Goal: Information Seeking & Learning: Compare options

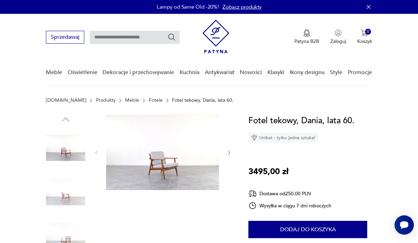
click at [70, 194] on img at bounding box center [65, 191] width 39 height 39
click at [58, 197] on img at bounding box center [65, 191] width 39 height 39
click at [192, 150] on img at bounding box center [162, 152] width 113 height 76
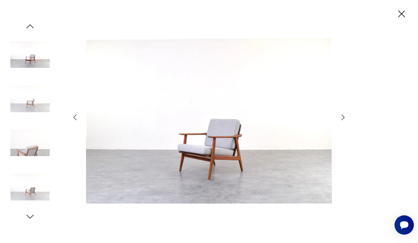
click at [347, 121] on icon "button" at bounding box center [343, 117] width 8 height 8
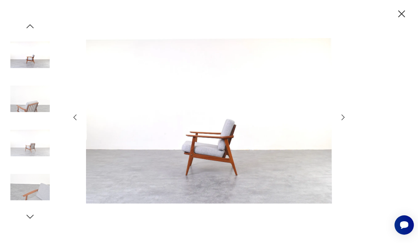
click at [346, 121] on icon "button" at bounding box center [343, 117] width 8 height 8
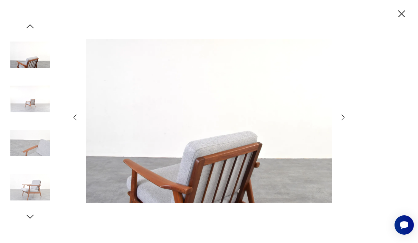
click at [344, 121] on icon "button" at bounding box center [343, 117] width 8 height 8
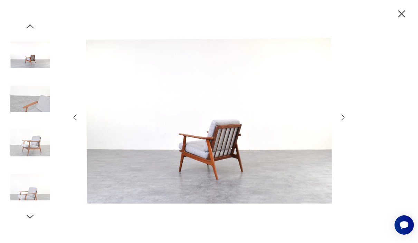
click at [344, 121] on icon "button" at bounding box center [343, 117] width 8 height 8
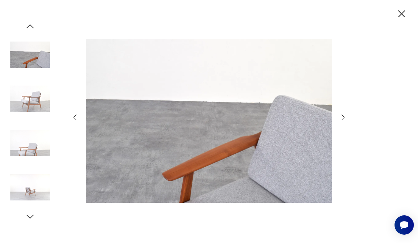
click at [343, 121] on icon "button" at bounding box center [343, 117] width 8 height 8
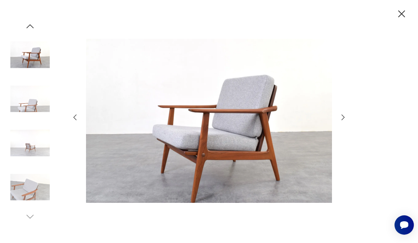
click at [342, 121] on icon "button" at bounding box center [343, 117] width 8 height 8
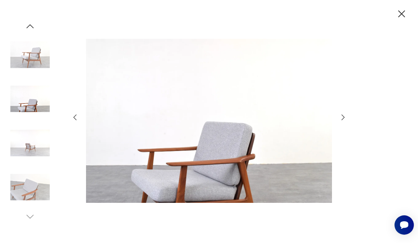
click at [340, 121] on icon "button" at bounding box center [343, 117] width 8 height 8
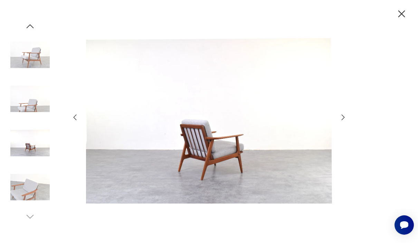
click at [340, 121] on icon "button" at bounding box center [343, 117] width 8 height 8
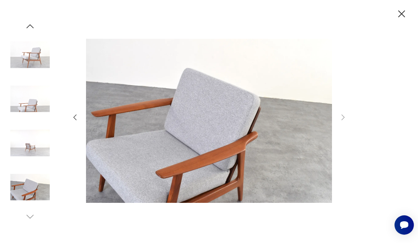
click at [338, 133] on div at bounding box center [209, 122] width 277 height 196
click at [364, 86] on div at bounding box center [209, 121] width 418 height 243
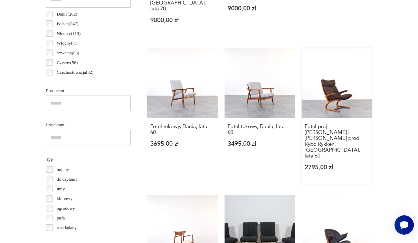
click at [366, 138] on div "Fotel proj. Elsa i Nordahl Solheim prod. Rybo Rykken, Norwegia, lata 60. 2795,0…" at bounding box center [337, 151] width 71 height 66
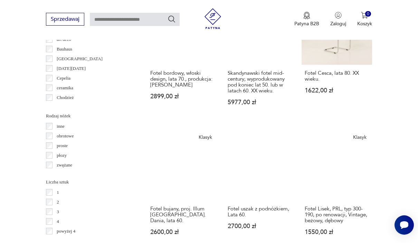
scroll to position [768, 0]
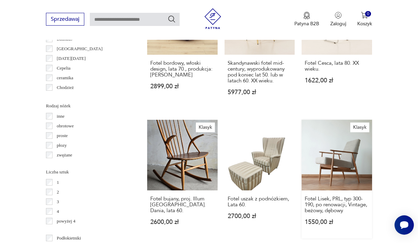
click at [336, 178] on link "Klasyk Fotel Lisek, PRL, typ 300-190, po renowacji, Vintage, beżowy, dębowy 155…" at bounding box center [337, 179] width 71 height 119
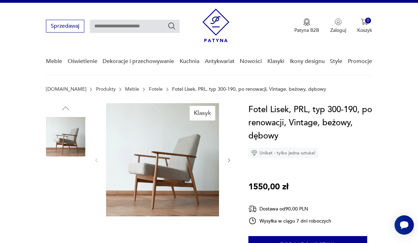
scroll to position [68, 0]
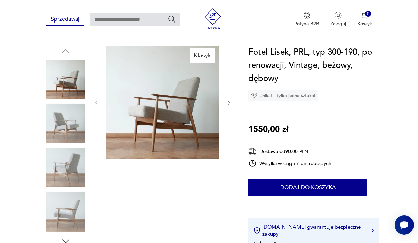
click at [58, 116] on img at bounding box center [65, 123] width 39 height 39
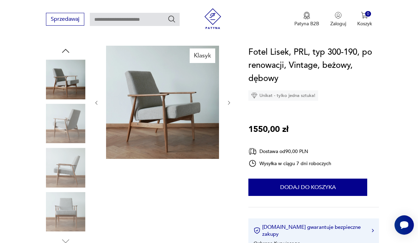
click at [60, 121] on img at bounding box center [65, 123] width 39 height 39
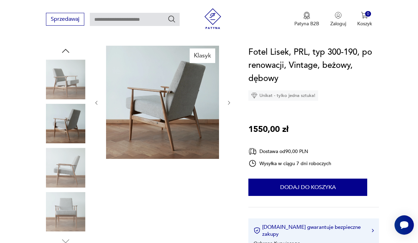
click at [62, 162] on img at bounding box center [65, 167] width 39 height 39
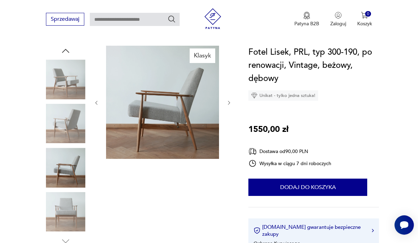
click at [63, 186] on img at bounding box center [65, 167] width 39 height 39
click at [65, 207] on img at bounding box center [65, 211] width 39 height 39
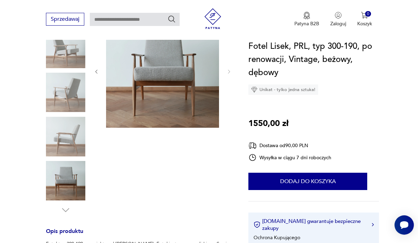
scroll to position [89, 0]
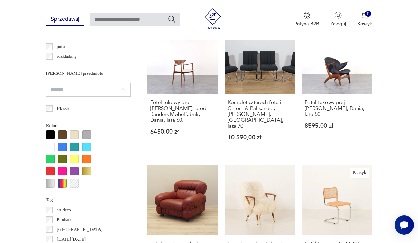
scroll to position [588, 0]
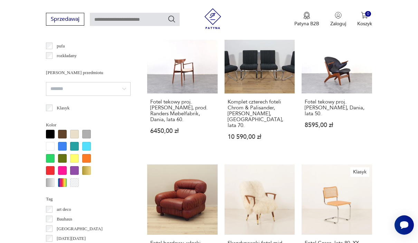
click at [65, 89] on input "search" at bounding box center [88, 89] width 85 height 14
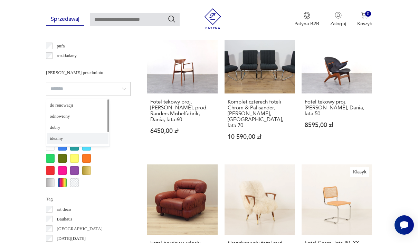
type input "*******"
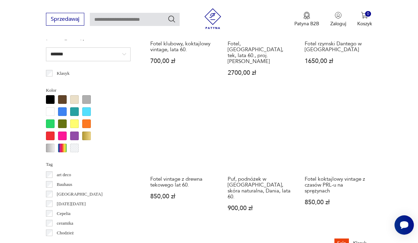
scroll to position [700, 0]
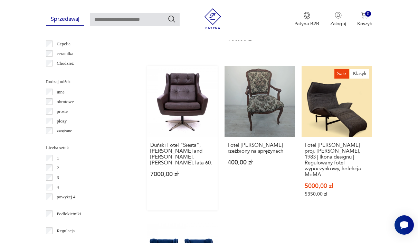
click at [175, 110] on link "Duński Fotel "Siesta", Erhardsen and Andersen, Dania, lata 60. 7000,00 zł" at bounding box center [182, 138] width 71 height 144
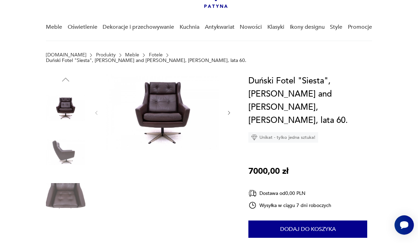
scroll to position [50, 0]
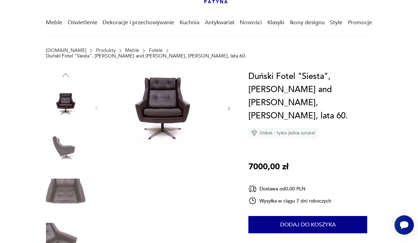
click at [63, 139] on img at bounding box center [65, 147] width 39 height 39
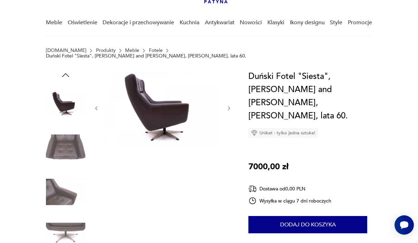
click at [63, 146] on img at bounding box center [65, 147] width 39 height 39
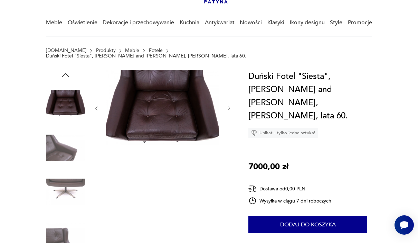
click at [62, 147] on img at bounding box center [65, 147] width 39 height 39
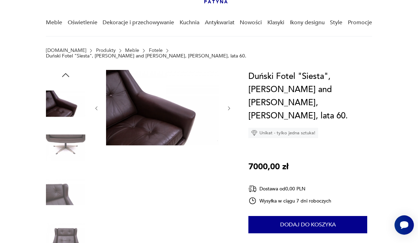
click at [63, 161] on img at bounding box center [65, 147] width 39 height 39
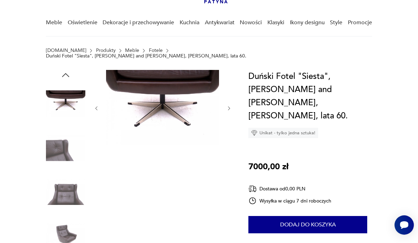
click at [66, 205] on img at bounding box center [65, 191] width 39 height 39
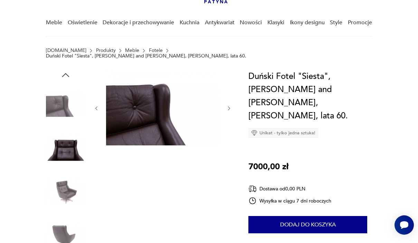
scroll to position [0, 0]
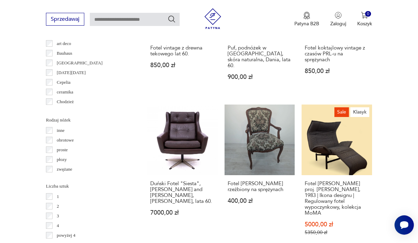
scroll to position [773, 0]
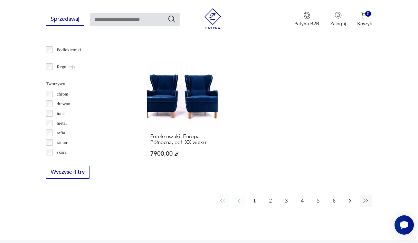
click at [348, 204] on icon "button" at bounding box center [350, 200] width 7 height 7
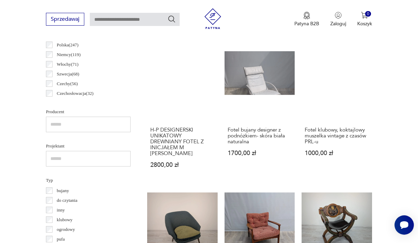
scroll to position [184, 0]
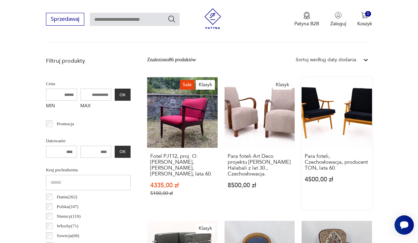
click at [347, 145] on link "Para foteli, Czechosłowacja, producent TON, lata 60. 4500,00 zł" at bounding box center [337, 143] width 71 height 132
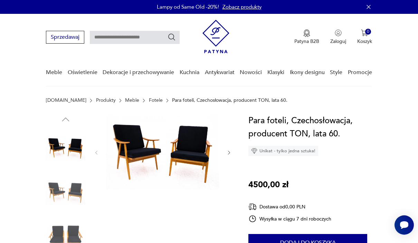
click at [76, 142] on img at bounding box center [65, 147] width 39 height 39
click at [72, 147] on img at bounding box center [65, 147] width 39 height 39
click at [59, 188] on img at bounding box center [65, 191] width 39 height 39
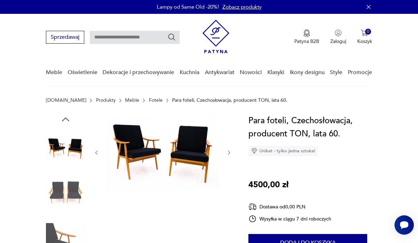
click at [60, 196] on img at bounding box center [65, 191] width 39 height 39
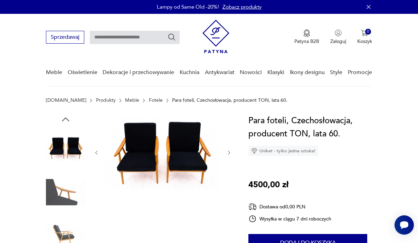
click at [57, 205] on img at bounding box center [65, 191] width 39 height 39
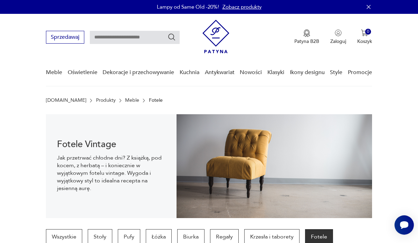
scroll to position [262, 0]
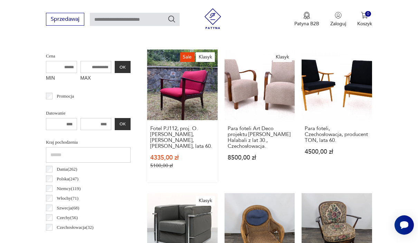
click at [169, 115] on link "Sale Klasyk Fotel PJ112, proj. O.Wanscher, Poul Jeppesens, Dania, lata 60. 4335…" at bounding box center [182, 115] width 71 height 132
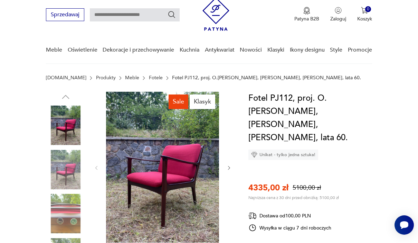
scroll to position [27, 0]
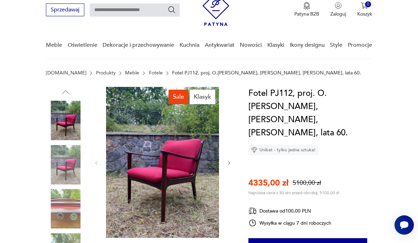
click at [60, 156] on img at bounding box center [65, 164] width 39 height 39
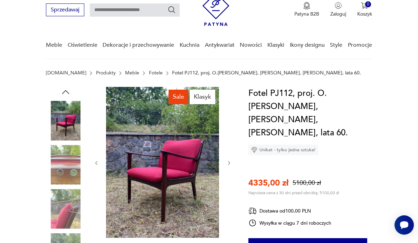
click at [63, 189] on img at bounding box center [65, 208] width 39 height 39
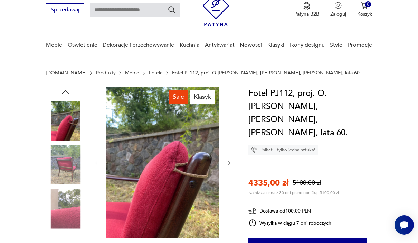
click at [58, 209] on img at bounding box center [65, 208] width 39 height 39
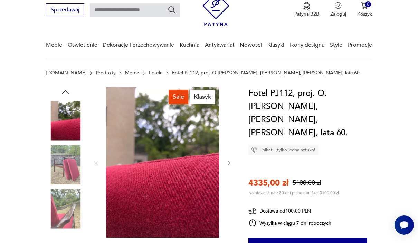
click at [60, 206] on img at bounding box center [65, 208] width 39 height 39
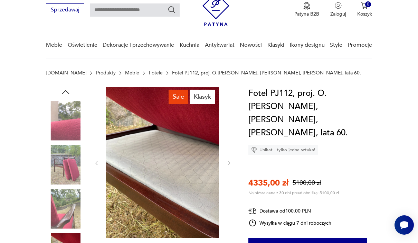
click at [60, 161] on img at bounding box center [65, 164] width 39 height 39
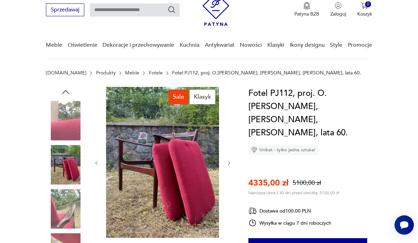
click at [62, 126] on img at bounding box center [65, 120] width 39 height 39
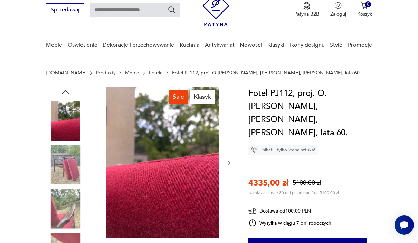
click at [62, 118] on img at bounding box center [65, 120] width 39 height 39
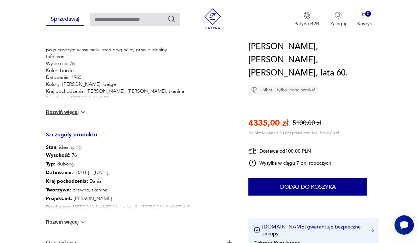
scroll to position [294, 0]
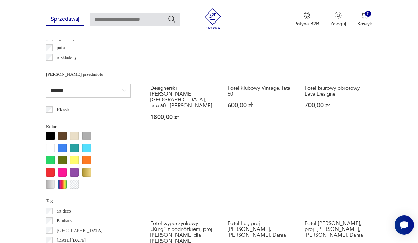
scroll to position [636, 0]
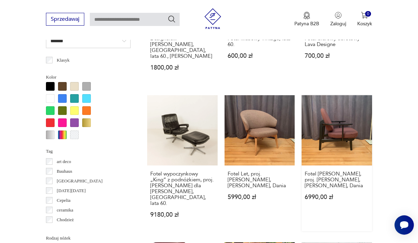
click at [358, 144] on link "Fotel Fred, proj. Jaime Hayon, Fritz Hansen, Dania 6990,00 zł" at bounding box center [337, 163] width 71 height 136
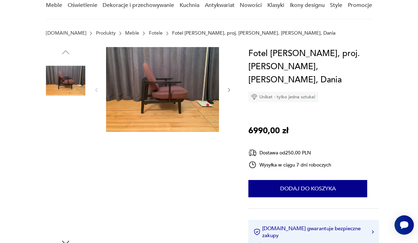
scroll to position [106, 0]
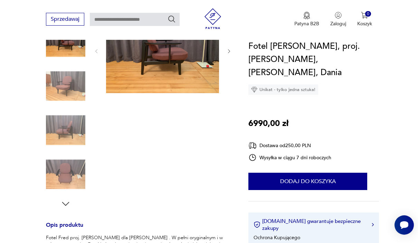
click at [56, 83] on img at bounding box center [65, 85] width 39 height 39
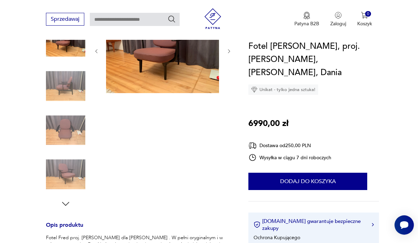
click at [62, 87] on img at bounding box center [65, 85] width 39 height 39
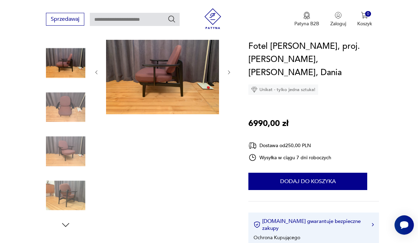
scroll to position [72, 0]
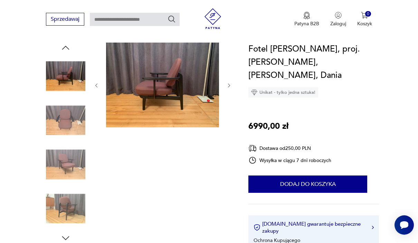
click at [59, 162] on img at bounding box center [65, 164] width 39 height 39
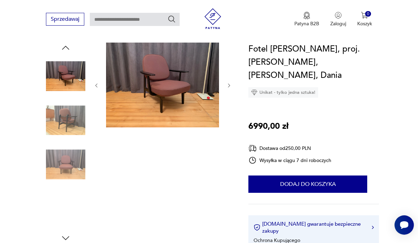
click at [61, 161] on img at bounding box center [65, 164] width 39 height 39
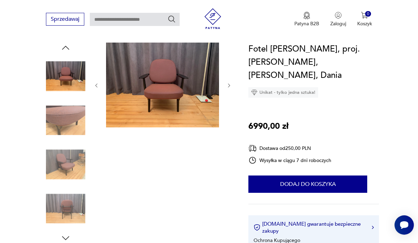
click at [62, 170] on img at bounding box center [65, 164] width 39 height 39
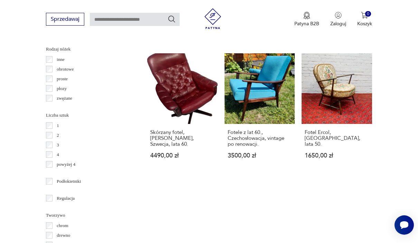
scroll to position [832, 0]
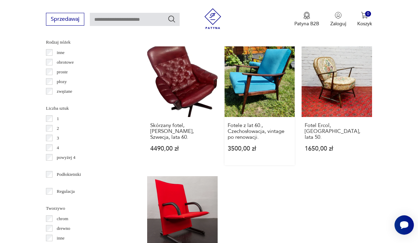
click at [259, 107] on link "Fotele z lat 60., Czechosłowacja, vintage po renowacji. 3500,00 zł" at bounding box center [260, 105] width 71 height 119
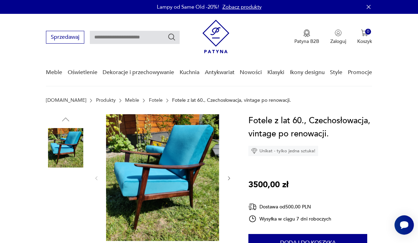
click at [66, 177] on img at bounding box center [65, 191] width 39 height 39
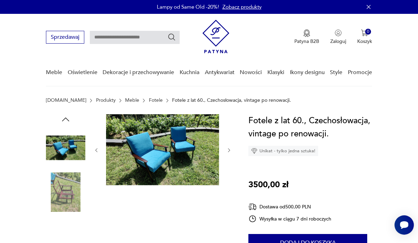
click at [62, 177] on img at bounding box center [65, 191] width 39 height 39
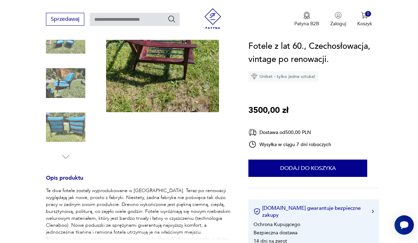
scroll to position [140, 0]
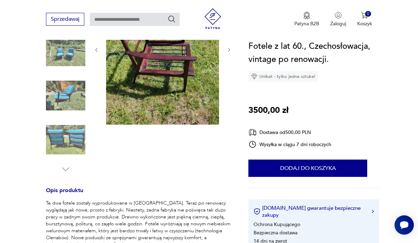
click at [63, 140] on img at bounding box center [65, 139] width 39 height 39
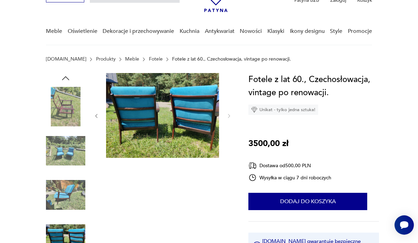
scroll to position [34, 0]
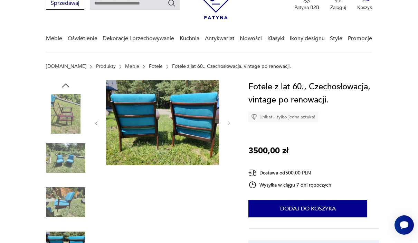
click at [63, 118] on img at bounding box center [65, 113] width 39 height 39
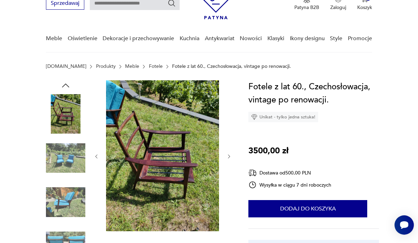
click at [62, 152] on img at bounding box center [65, 157] width 39 height 39
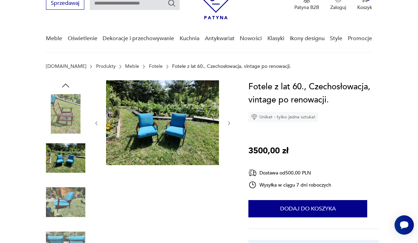
click at [59, 171] on img at bounding box center [65, 157] width 39 height 39
click at [59, 161] on img at bounding box center [65, 157] width 39 height 39
click at [55, 184] on img at bounding box center [65, 201] width 39 height 39
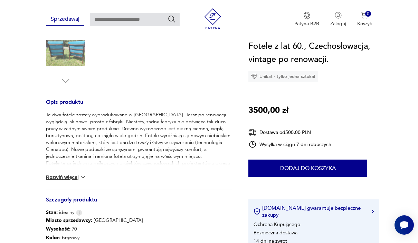
scroll to position [236, 0]
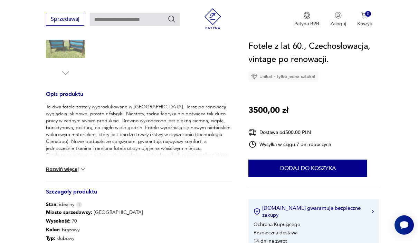
click at [85, 166] on img at bounding box center [83, 169] width 7 height 7
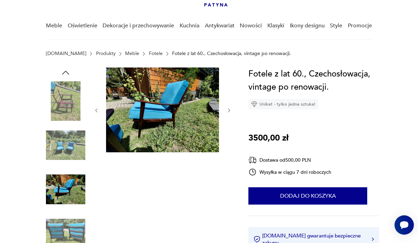
scroll to position [49, 0]
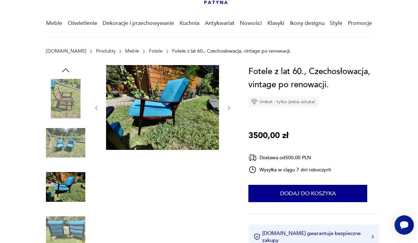
click at [55, 145] on img at bounding box center [65, 142] width 39 height 39
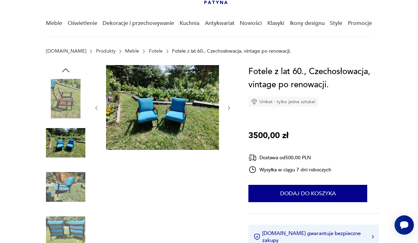
click at [56, 176] on img at bounding box center [65, 186] width 39 height 39
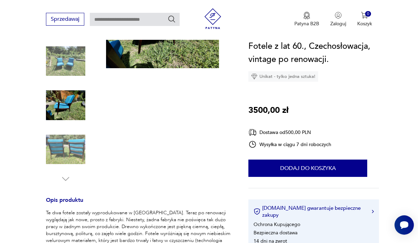
scroll to position [140, 0]
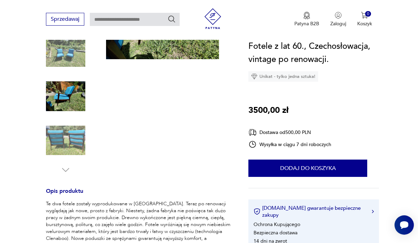
click at [52, 148] on img at bounding box center [65, 140] width 39 height 39
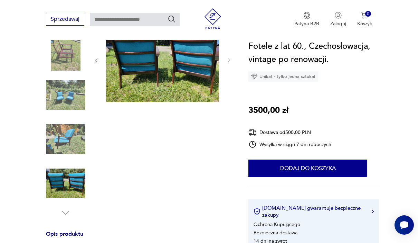
scroll to position [44, 0]
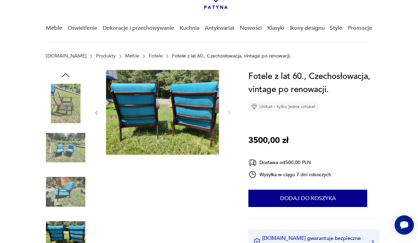
click at [52, 145] on img at bounding box center [65, 147] width 39 height 39
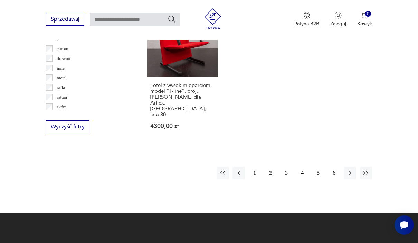
scroll to position [1002, 0]
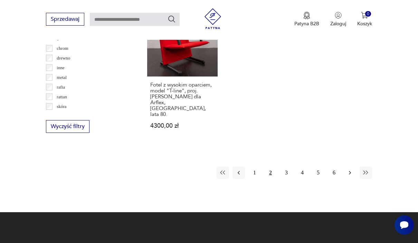
click at [350, 171] on icon "button" at bounding box center [350, 172] width 2 height 4
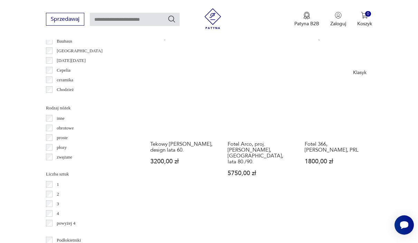
scroll to position [770, 0]
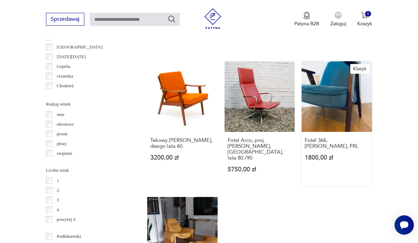
click at [361, 143] on link "Klasyk Fotel 366, Chierowski, PRL 1800,00 zł" at bounding box center [337, 123] width 71 height 124
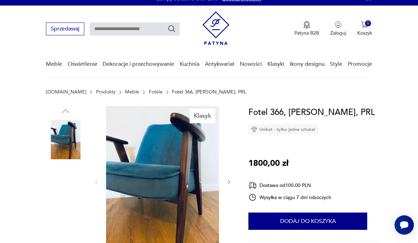
scroll to position [9, 0]
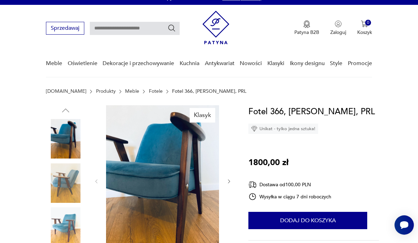
click at [58, 179] on img at bounding box center [65, 182] width 39 height 39
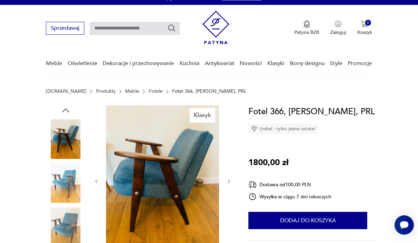
click at [63, 183] on img at bounding box center [65, 182] width 39 height 39
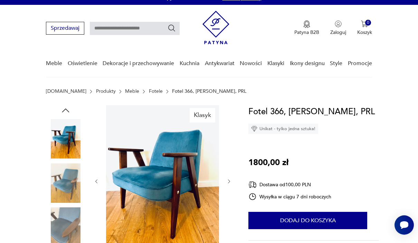
click at [59, 216] on img at bounding box center [65, 226] width 39 height 39
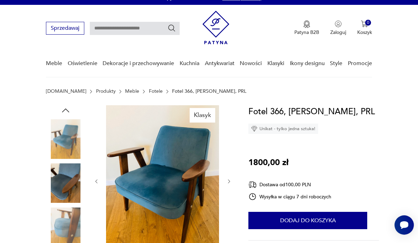
click at [62, 232] on img at bounding box center [65, 226] width 39 height 39
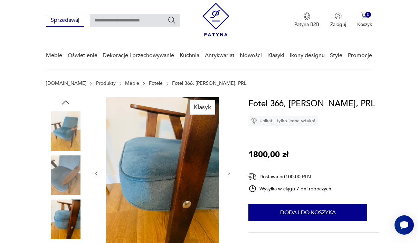
scroll to position [0, 0]
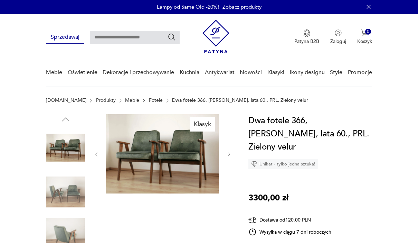
click at [62, 151] on img at bounding box center [65, 147] width 39 height 39
click at [65, 177] on img at bounding box center [65, 191] width 39 height 39
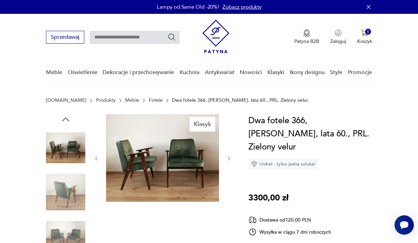
click at [64, 185] on img at bounding box center [65, 191] width 39 height 39
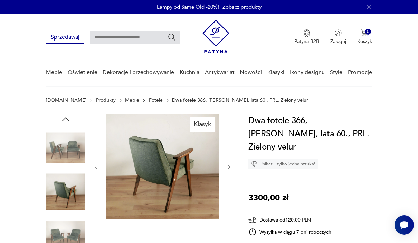
click at [60, 223] on img at bounding box center [65, 235] width 39 height 39
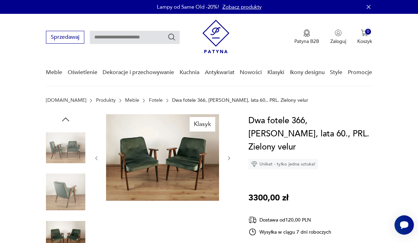
click at [141, 169] on img at bounding box center [162, 157] width 113 height 86
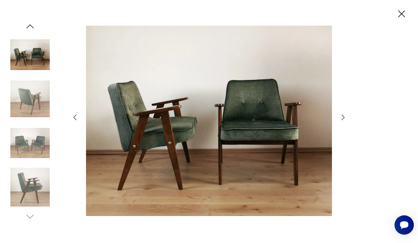
click at [336, 139] on div at bounding box center [209, 122] width 277 height 196
click at [338, 133] on div at bounding box center [209, 122] width 277 height 196
click at [340, 121] on icon "button" at bounding box center [343, 117] width 8 height 8
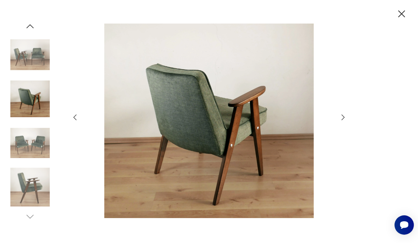
click at [342, 121] on icon "button" at bounding box center [343, 117] width 8 height 8
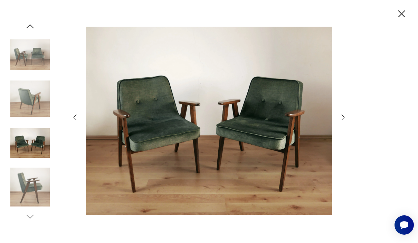
click at [339, 121] on icon "button" at bounding box center [343, 117] width 8 height 8
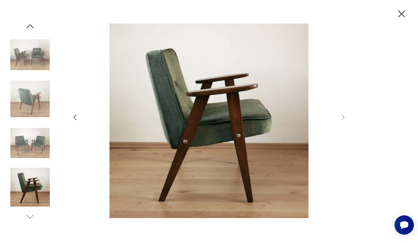
click at [336, 134] on div at bounding box center [209, 122] width 277 height 196
click at [341, 135] on div at bounding box center [209, 122] width 277 height 196
click at [338, 135] on div at bounding box center [209, 122] width 277 height 196
click at [401, 15] on icon "button" at bounding box center [402, 13] width 7 height 7
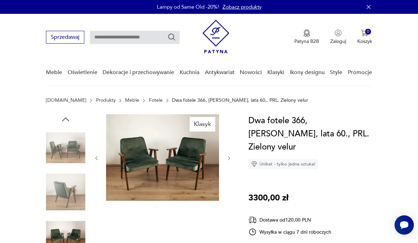
click at [149, 101] on link "Fotele" at bounding box center [156, 100] width 14 height 6
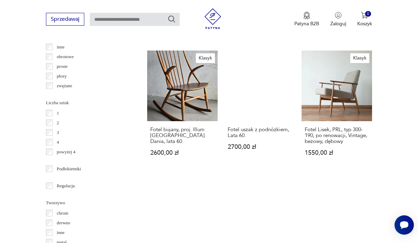
scroll to position [838, 0]
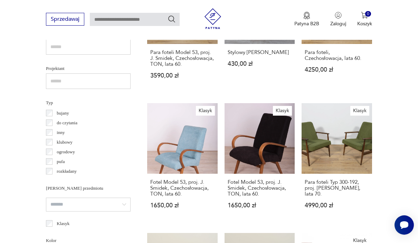
scroll to position [474, 0]
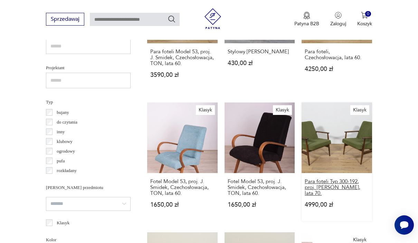
click at [341, 196] on h3 "Para foteli Typ 300-192, proj. J. Kędziorek, lata 70." at bounding box center [337, 187] width 64 height 18
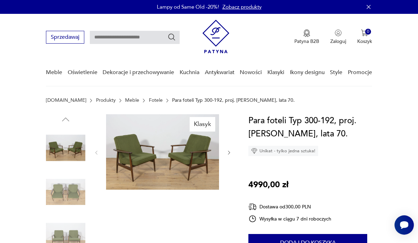
click at [261, 136] on h1 "Para foteli Typ 300-192, proj. J. Kędziorek, lata 70." at bounding box center [314, 127] width 131 height 26
copy h1 "Para foteli Typ 300-192"
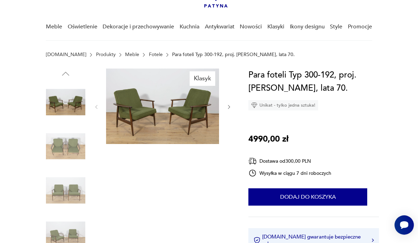
scroll to position [45, 0]
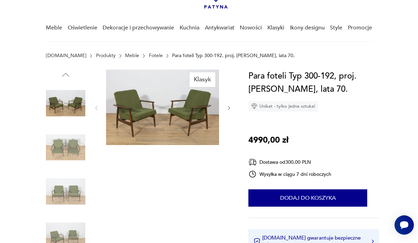
click at [60, 105] on img at bounding box center [65, 102] width 39 height 39
click at [190, 117] on img at bounding box center [162, 106] width 113 height 75
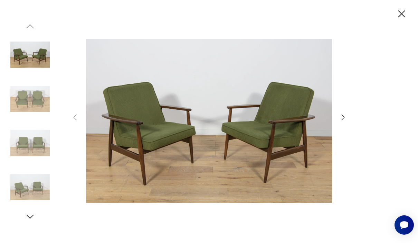
click at [347, 121] on icon "button" at bounding box center [343, 117] width 8 height 8
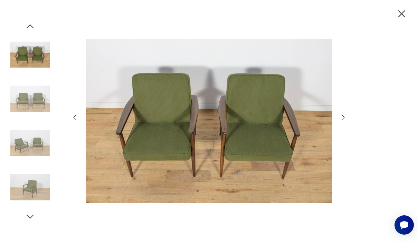
click at [344, 121] on icon "button" at bounding box center [343, 117] width 8 height 8
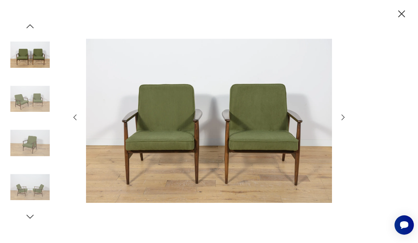
click at [344, 121] on icon "button" at bounding box center [343, 117] width 8 height 8
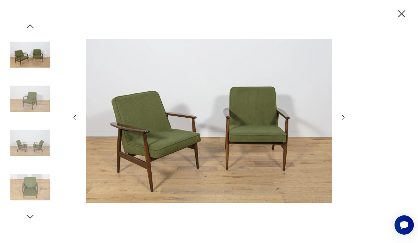
click at [343, 121] on icon "button" at bounding box center [343, 117] width 8 height 8
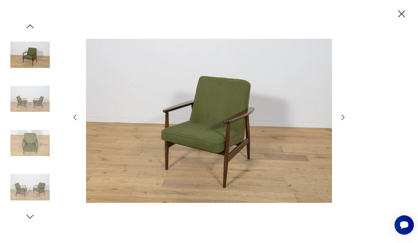
click at [342, 121] on icon "button" at bounding box center [343, 117] width 8 height 8
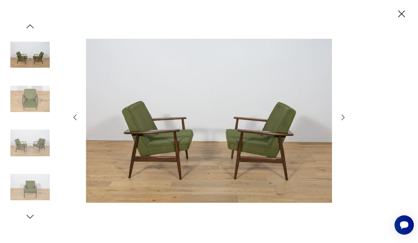
click at [346, 121] on icon "button" at bounding box center [343, 117] width 8 height 8
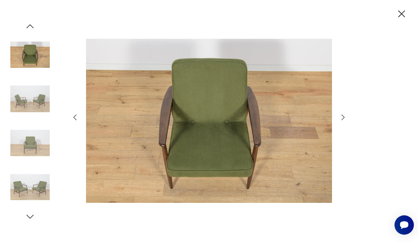
click at [347, 121] on icon "button" at bounding box center [343, 117] width 8 height 8
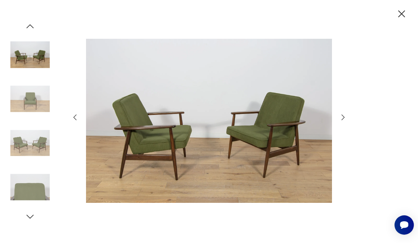
click at [345, 121] on icon "button" at bounding box center [343, 117] width 8 height 8
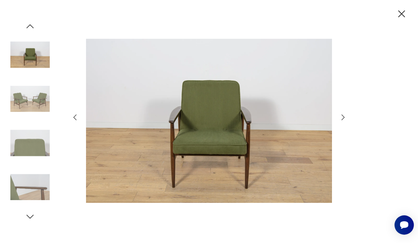
click at [343, 121] on icon "button" at bounding box center [343, 117] width 8 height 8
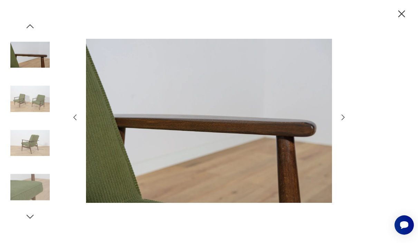
click at [339, 121] on icon "button" at bounding box center [343, 117] width 8 height 8
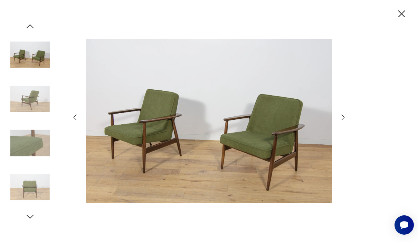
click at [340, 139] on div at bounding box center [209, 122] width 277 height 196
click at [341, 121] on icon "button" at bounding box center [343, 117] width 8 height 8
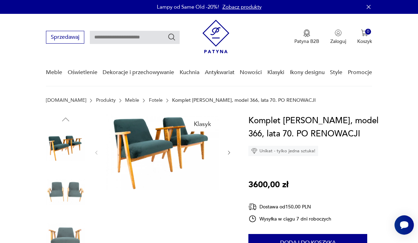
click at [59, 147] on img at bounding box center [65, 147] width 39 height 39
click at [55, 162] on img at bounding box center [65, 147] width 39 height 39
click at [53, 184] on img at bounding box center [65, 191] width 39 height 39
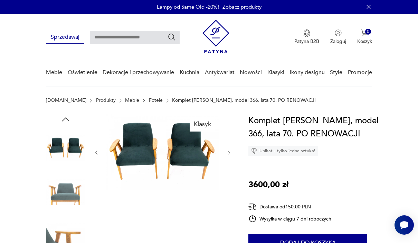
click at [53, 187] on img at bounding box center [65, 191] width 39 height 39
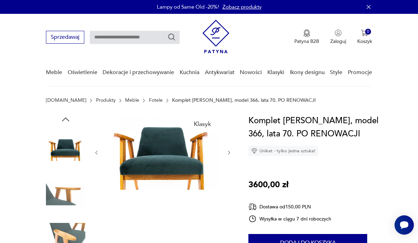
click at [51, 195] on img at bounding box center [65, 191] width 39 height 39
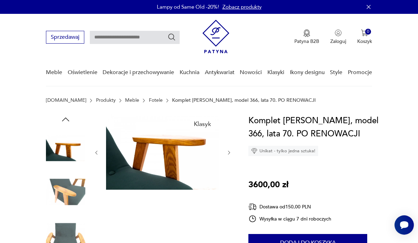
click at [52, 202] on img at bounding box center [65, 191] width 39 height 39
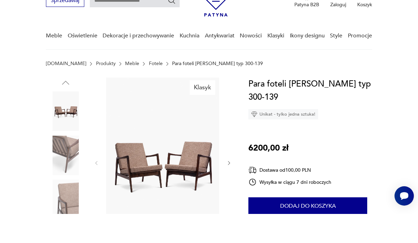
scroll to position [8, 0]
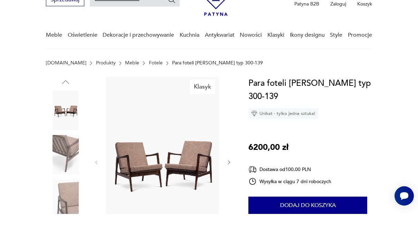
click at [62, 164] on img at bounding box center [65, 183] width 39 height 39
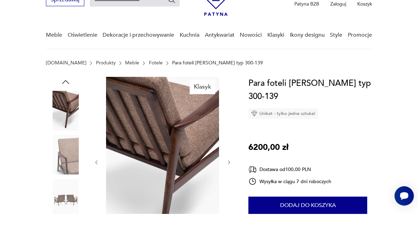
click at [63, 164] on img at bounding box center [65, 183] width 39 height 39
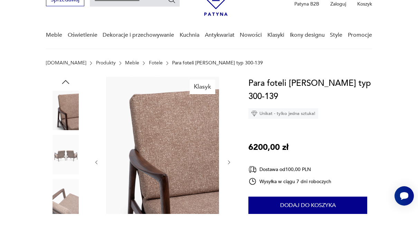
click at [65, 208] on img at bounding box center [65, 227] width 39 height 39
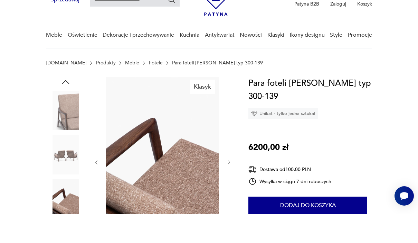
click at [61, 208] on img at bounding box center [65, 227] width 39 height 39
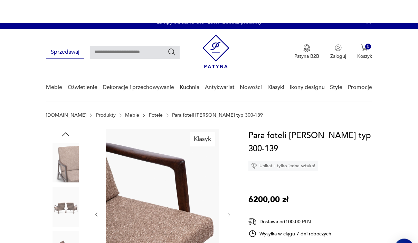
scroll to position [0, 0]
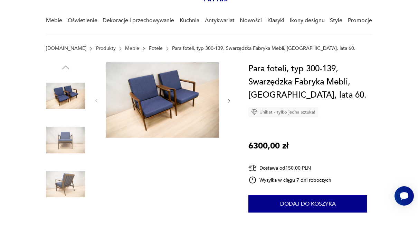
scroll to position [42, 0]
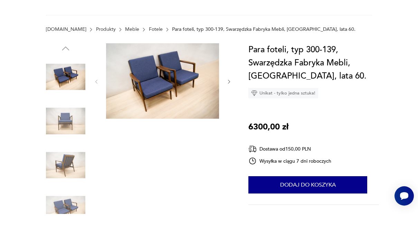
click at [56, 86] on img at bounding box center [65, 105] width 39 height 39
click at [56, 130] on img at bounding box center [65, 149] width 39 height 39
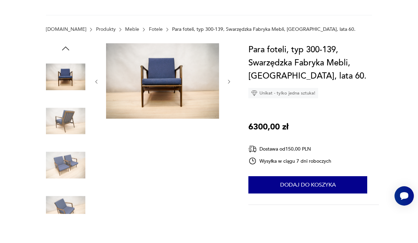
click at [58, 130] on img at bounding box center [65, 149] width 39 height 39
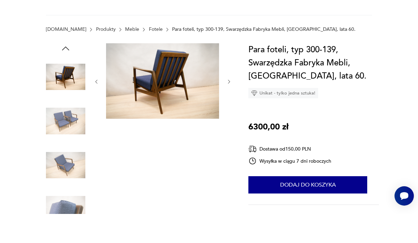
click at [60, 140] on img at bounding box center [65, 149] width 39 height 39
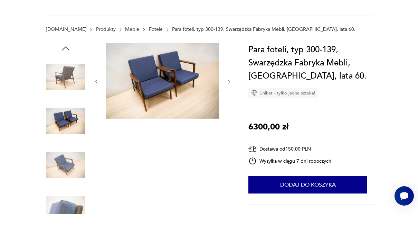
click at [62, 174] on img at bounding box center [65, 193] width 39 height 39
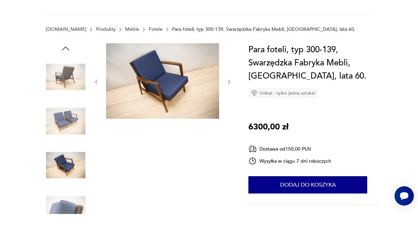
click at [67, 218] on img at bounding box center [65, 237] width 39 height 39
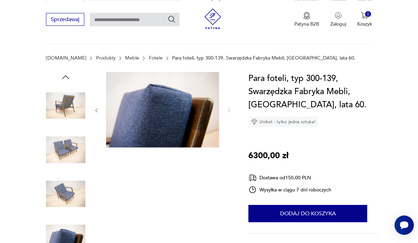
scroll to position [13, 0]
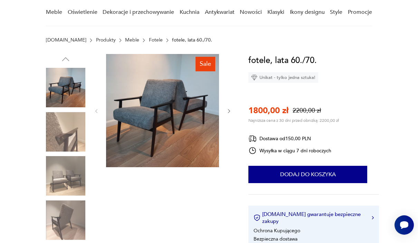
click at [56, 96] on img at bounding box center [65, 87] width 39 height 39
click at [56, 134] on img at bounding box center [65, 131] width 39 height 39
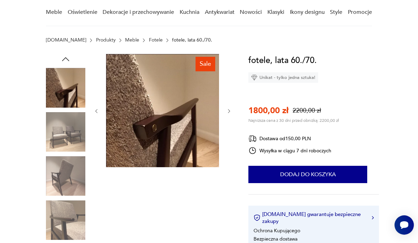
click at [57, 138] on img at bounding box center [65, 131] width 39 height 39
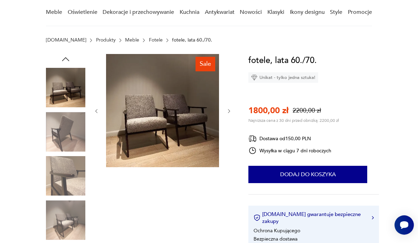
click at [57, 143] on img at bounding box center [65, 131] width 39 height 39
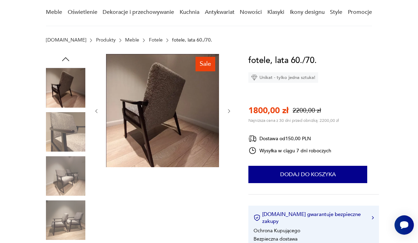
click at [63, 169] on img at bounding box center [65, 175] width 39 height 39
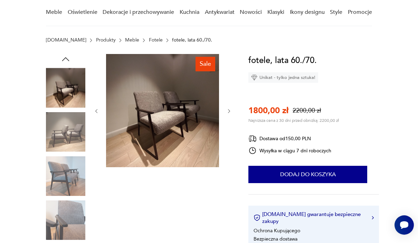
click at [73, 176] on img at bounding box center [65, 175] width 39 height 39
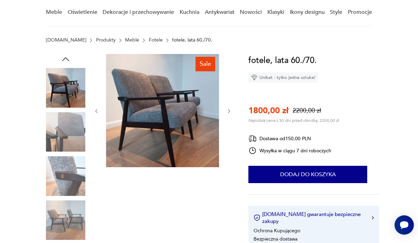
click at [62, 174] on img at bounding box center [65, 175] width 39 height 39
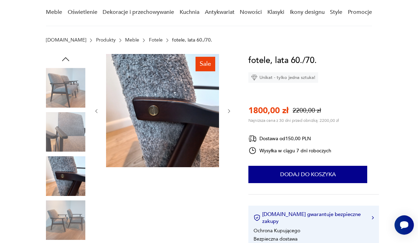
click at [64, 208] on img at bounding box center [65, 219] width 39 height 39
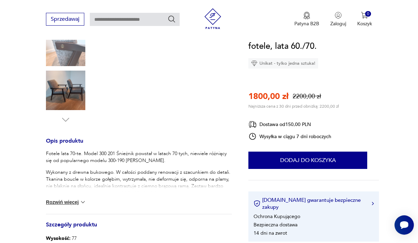
scroll to position [248, 0]
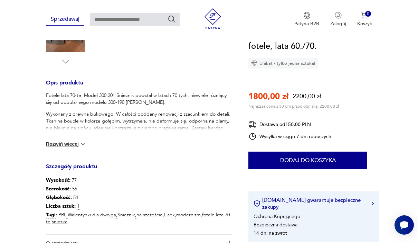
click at [59, 146] on button "Rozwiń więcej" at bounding box center [66, 143] width 40 height 7
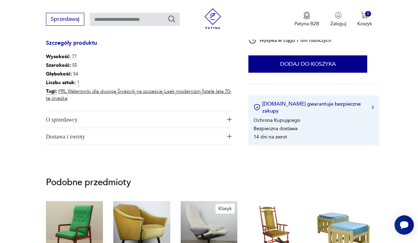
scroll to position [379, 0]
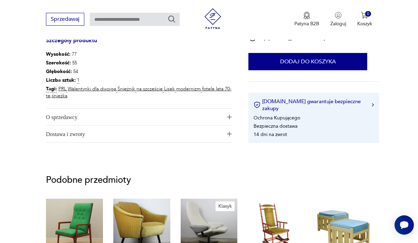
click at [53, 115] on span "O sprzedawcy" at bounding box center [134, 117] width 177 height 17
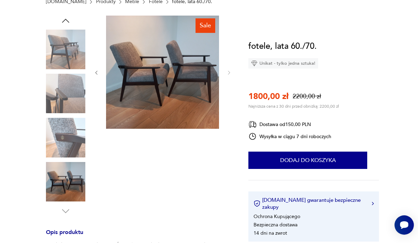
scroll to position [55, 0]
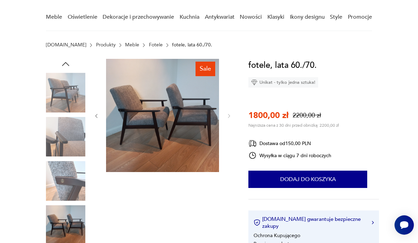
click at [63, 91] on img at bounding box center [65, 92] width 39 height 39
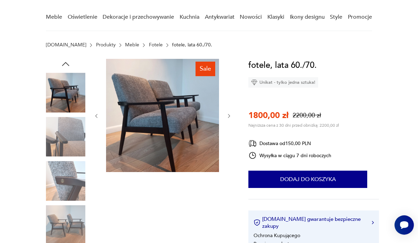
click at [65, 130] on img at bounding box center [65, 136] width 39 height 39
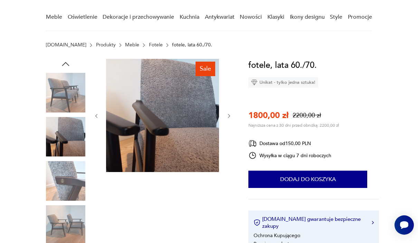
click at [62, 171] on img at bounding box center [65, 180] width 39 height 39
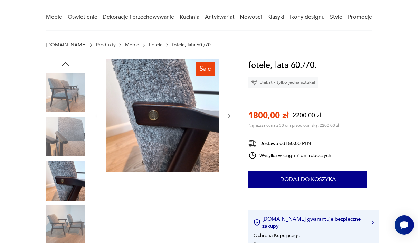
click at [61, 181] on img at bounding box center [65, 180] width 39 height 39
click at [60, 89] on img at bounding box center [65, 92] width 39 height 39
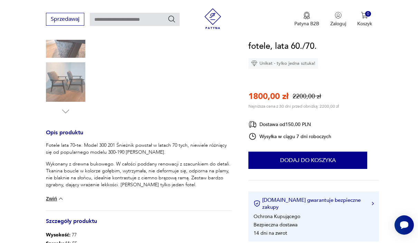
scroll to position [169, 0]
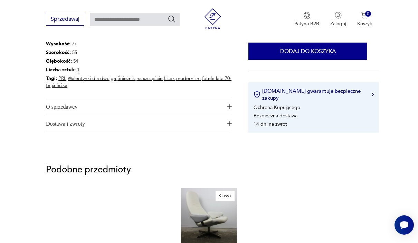
scroll to position [385, 0]
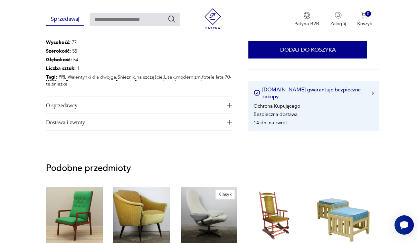
click at [230, 106] on img "button" at bounding box center [229, 105] width 5 height 5
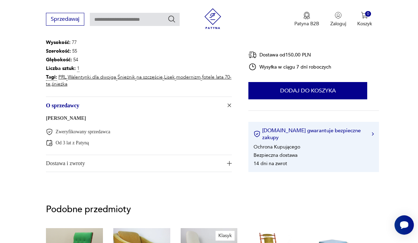
click at [224, 166] on button "Dostawa i zwroty" at bounding box center [139, 163] width 186 height 17
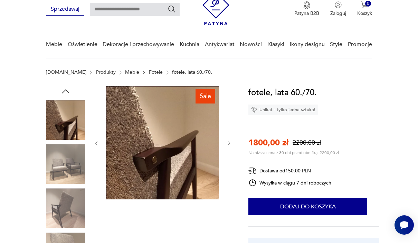
scroll to position [30, 0]
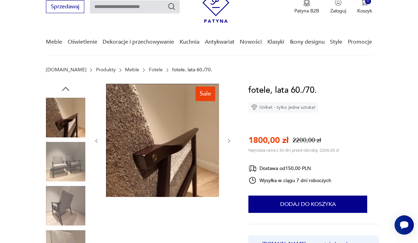
click at [62, 203] on img at bounding box center [65, 205] width 39 height 39
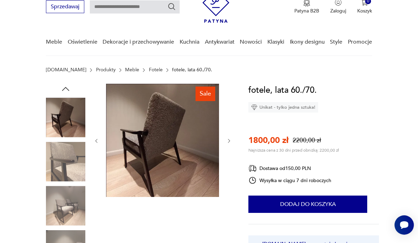
click at [63, 181] on img at bounding box center [65, 161] width 39 height 39
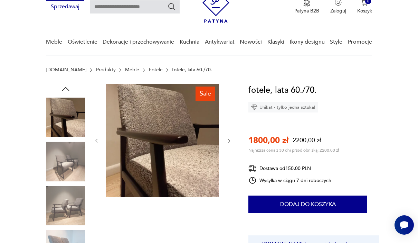
click at [58, 208] on img at bounding box center [65, 205] width 39 height 39
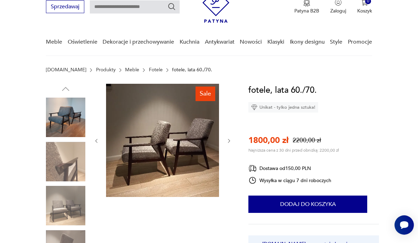
scroll to position [58, 0]
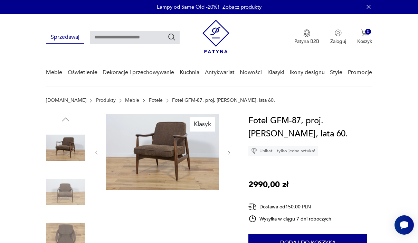
click at [71, 150] on img at bounding box center [65, 147] width 39 height 39
click at [68, 128] on img at bounding box center [65, 147] width 39 height 39
click at [66, 134] on img at bounding box center [65, 147] width 39 height 39
click at [65, 173] on img at bounding box center [65, 191] width 39 height 39
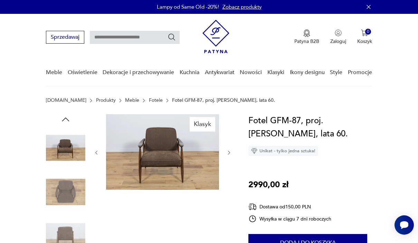
click at [59, 185] on img at bounding box center [65, 191] width 39 height 39
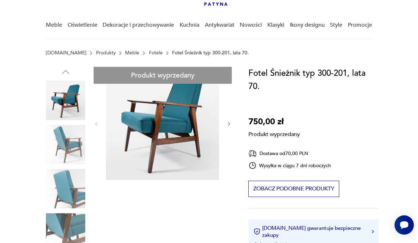
scroll to position [83, 0]
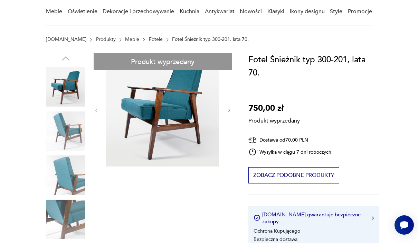
scroll to position [59, 0]
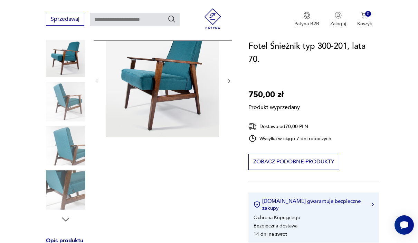
scroll to position [81, 0]
